Goal: Navigation & Orientation: Find specific page/section

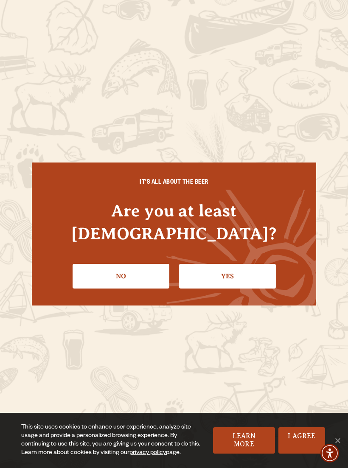
click at [238, 267] on link "Yes" at bounding box center [227, 276] width 97 height 25
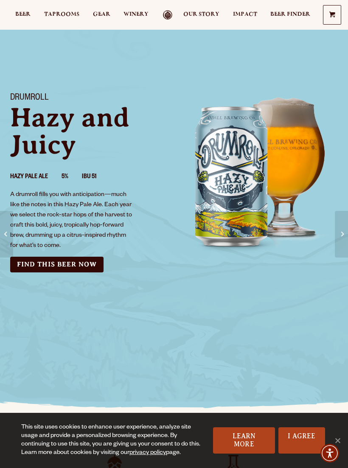
scroll to position [33, 0]
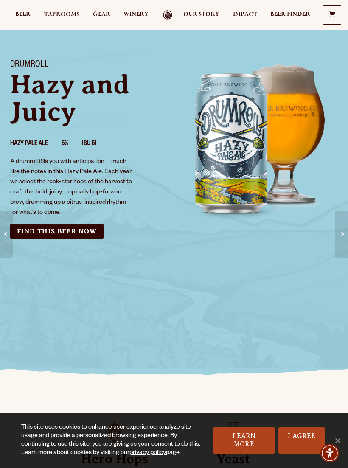
click at [25, 14] on span "Beer" at bounding box center [22, 14] width 15 height 7
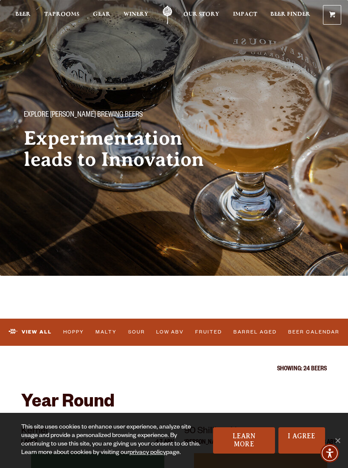
click at [250, 438] on link "Learn More" at bounding box center [244, 441] width 62 height 26
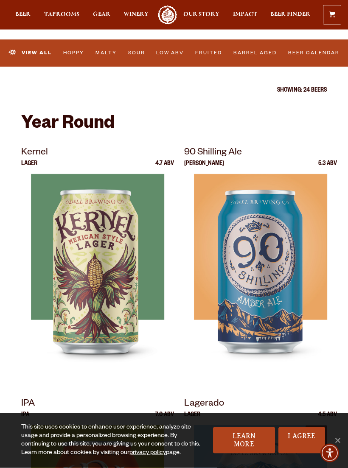
scroll to position [279, 0]
click at [299, 447] on link "I Agree" at bounding box center [302, 441] width 47 height 26
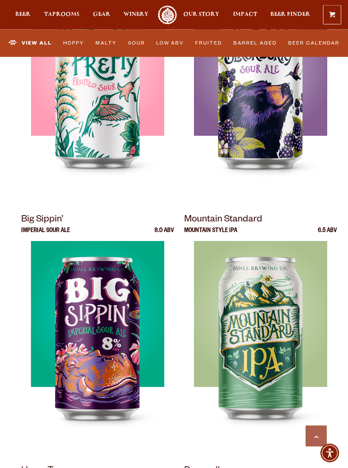
scroll to position [1218, 0]
click at [286, 296] on div at bounding box center [260, 347] width 153 height 212
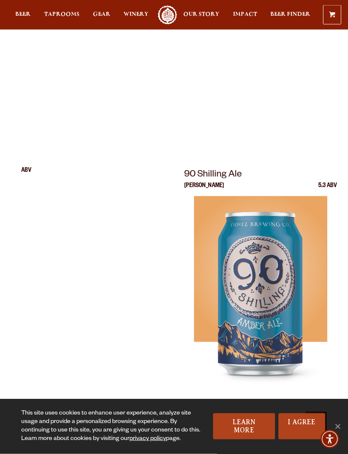
scroll to position [2257, 0]
click at [300, 440] on link "I Agree" at bounding box center [302, 427] width 47 height 26
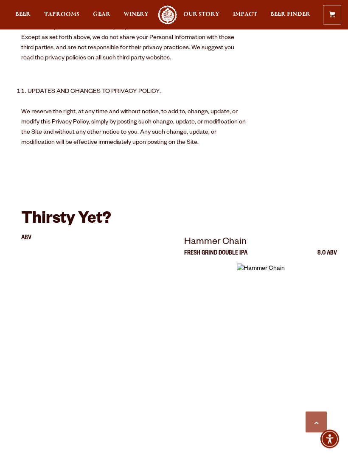
scroll to position [1937, 0]
click at [25, 11] on span "Beer" at bounding box center [22, 14] width 15 height 7
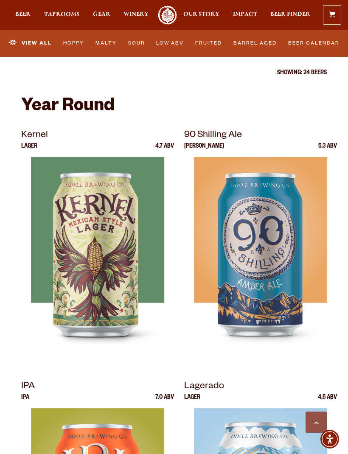
scroll to position [295, 0]
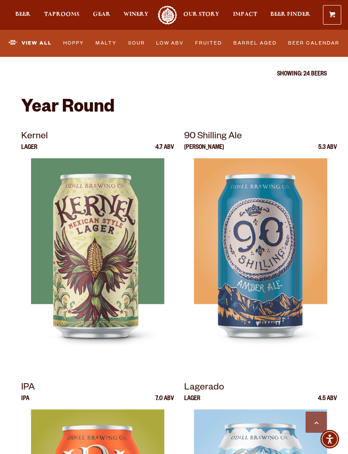
click at [125, 254] on div at bounding box center [97, 264] width 153 height 212
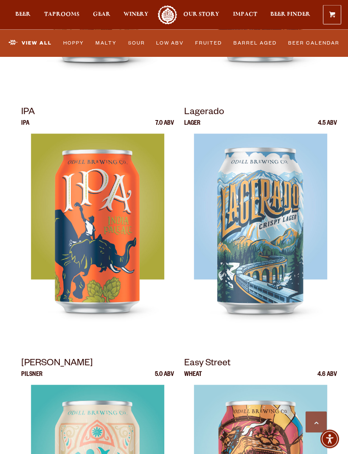
scroll to position [571, 0]
click at [289, 205] on div at bounding box center [260, 240] width 153 height 212
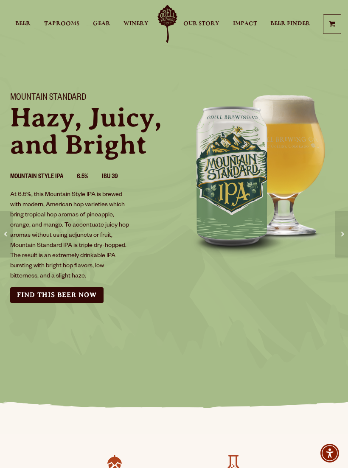
click at [343, 239] on span at bounding box center [342, 234] width 3 height 9
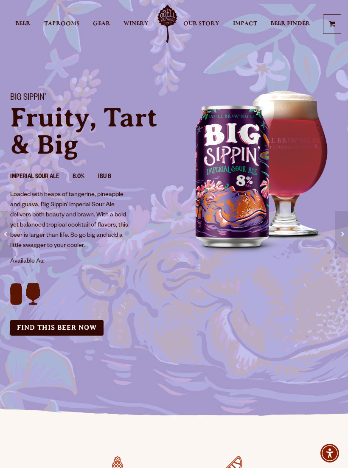
click at [28, 23] on span "Beer" at bounding box center [22, 23] width 15 height 7
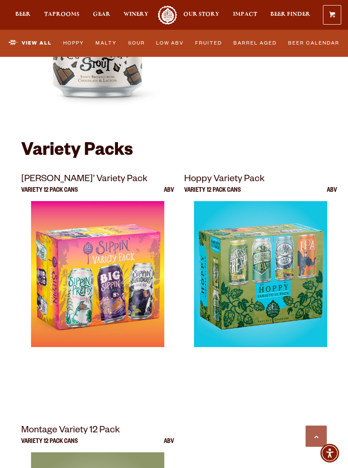
scroll to position [2652, 0]
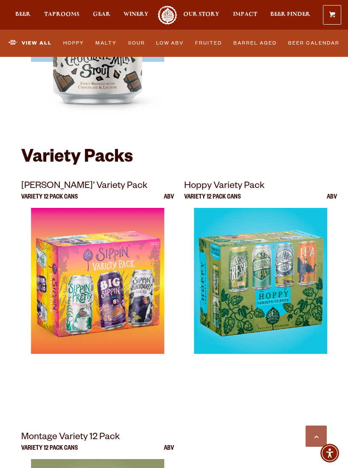
click at [263, 41] on link "Barrel Aged" at bounding box center [255, 43] width 49 height 18
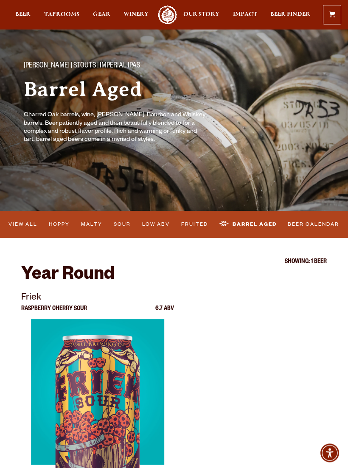
scroll to position [25, 0]
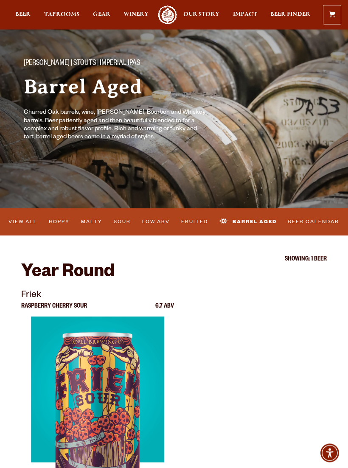
click at [322, 222] on link "Beer Calendar" at bounding box center [313, 223] width 57 height 18
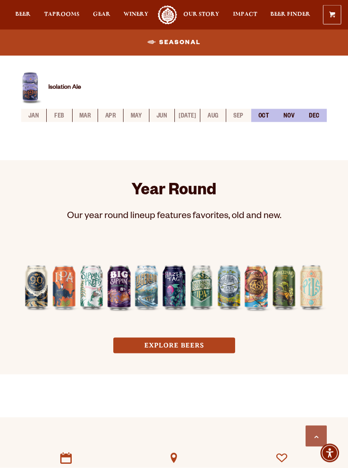
scroll to position [500, 0]
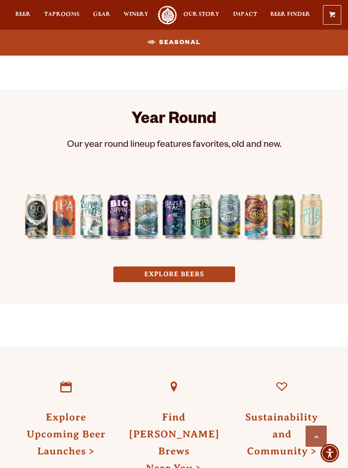
click at [347, 154] on div "Year Round Our year round lineup features favorites, old and new. EXPLORE BEERS" at bounding box center [174, 196] width 348 height 214
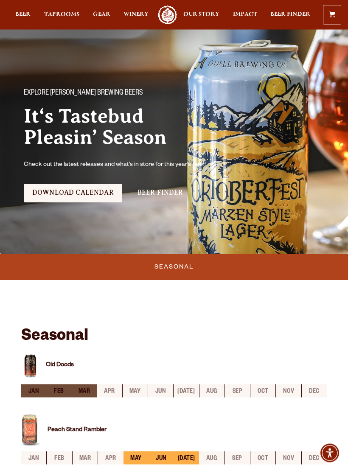
scroll to position [0, 0]
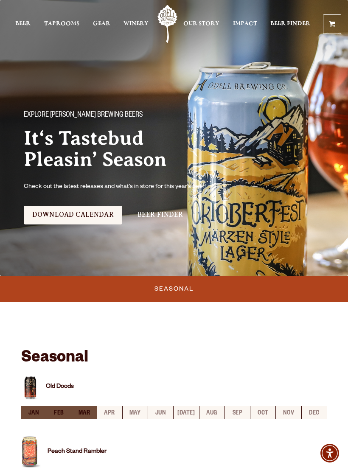
click at [27, 22] on span "Beer" at bounding box center [22, 23] width 15 height 7
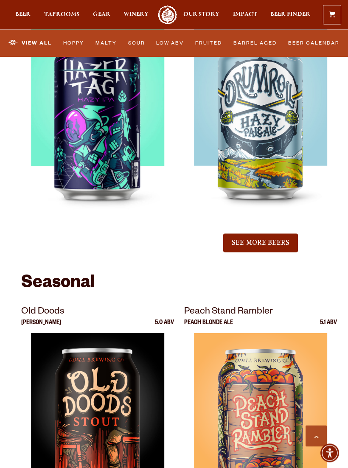
scroll to position [1690, 0]
click at [285, 240] on button "See More Beers" at bounding box center [260, 243] width 75 height 19
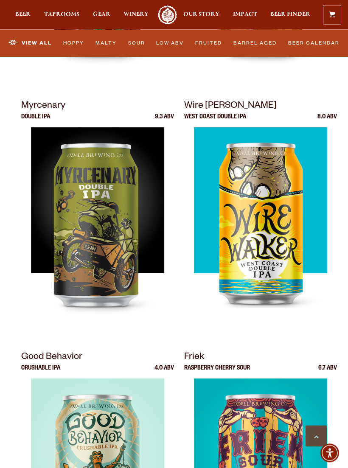
scroll to position [1834, 0]
click at [123, 235] on div at bounding box center [97, 233] width 153 height 212
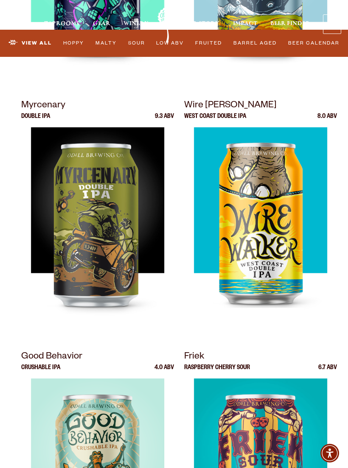
scroll to position [1848, 0]
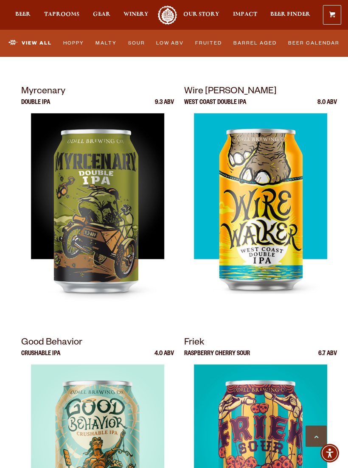
click at [282, 190] on div at bounding box center [260, 219] width 153 height 212
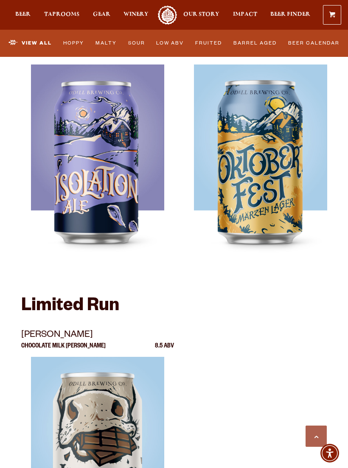
scroll to position [2691, 0]
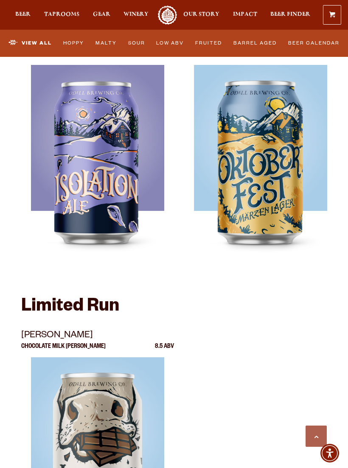
click at [281, 182] on div at bounding box center [260, 171] width 153 height 212
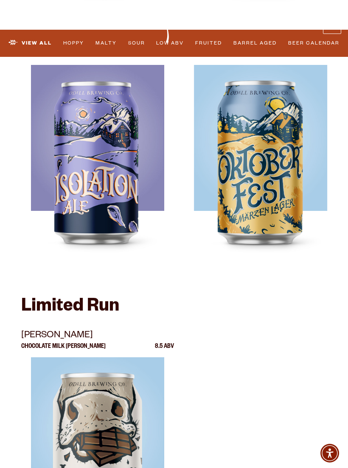
scroll to position [2706, 0]
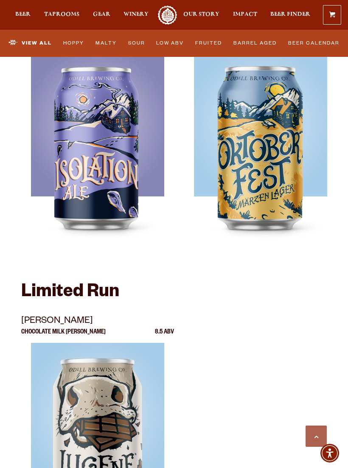
click at [124, 118] on div at bounding box center [97, 157] width 153 height 212
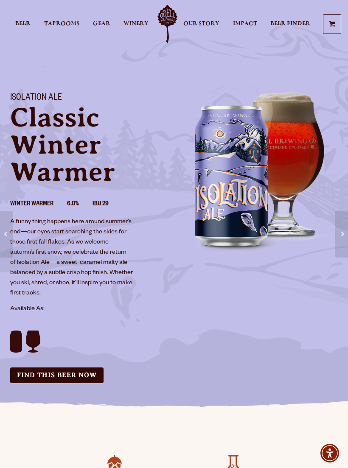
click at [71, 23] on span "Taprooms" at bounding box center [61, 23] width 35 height 7
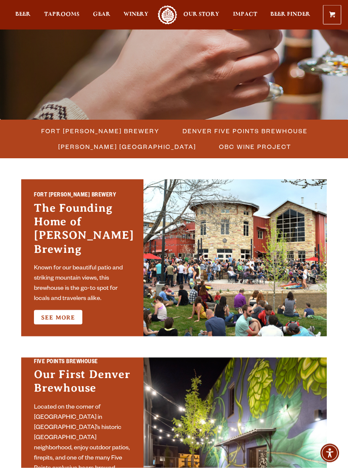
scroll to position [157, 0]
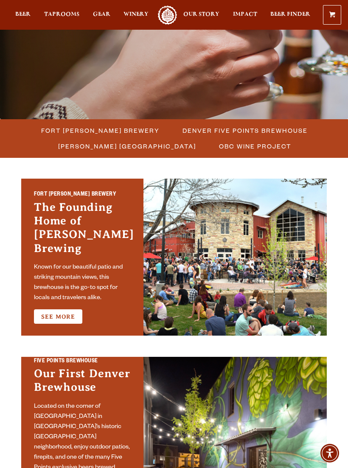
click at [236, 128] on span "Denver Five Points Brewhouse" at bounding box center [245, 130] width 125 height 12
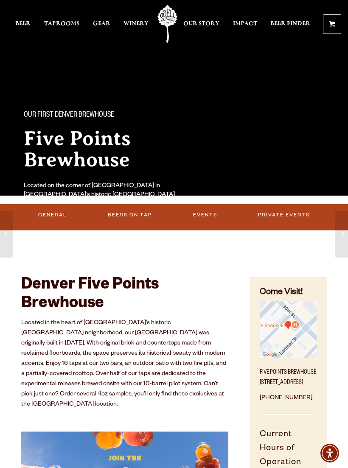
click at [72, 21] on span "Taprooms" at bounding box center [61, 23] width 35 height 7
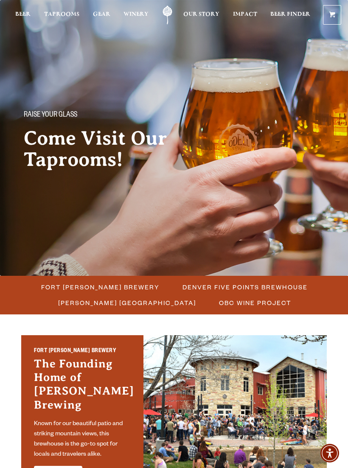
click at [130, 284] on span "Fort [PERSON_NAME] Brewery" at bounding box center [100, 287] width 118 height 12
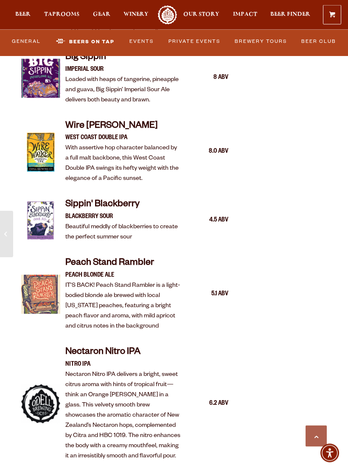
scroll to position [1396, 0]
click at [69, 12] on span "Taprooms" at bounding box center [61, 14] width 35 height 7
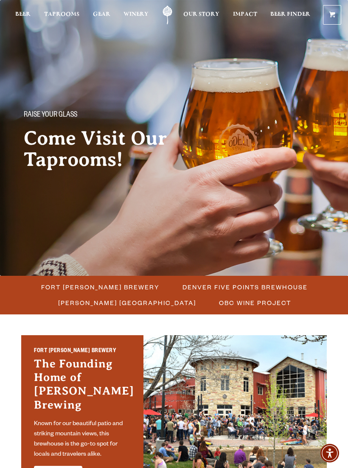
click at [179, 304] on span "[PERSON_NAME] [GEOGRAPHIC_DATA]" at bounding box center [127, 303] width 138 height 12
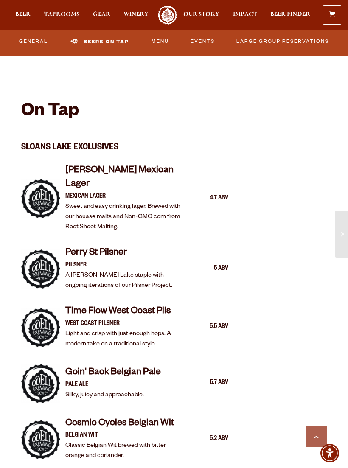
scroll to position [565, 0]
